Goal: Information Seeking & Learning: Find specific fact

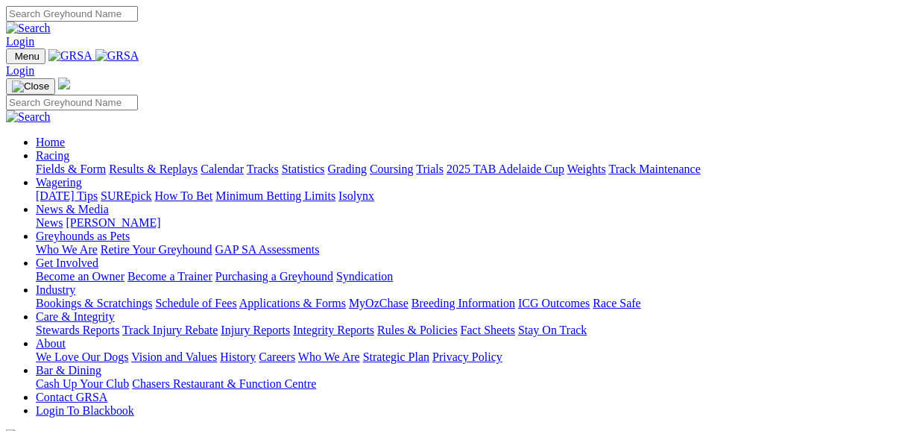
click at [81, 163] on link "Fields & Form" at bounding box center [71, 169] width 70 height 13
